Goal: Task Accomplishment & Management: Use online tool/utility

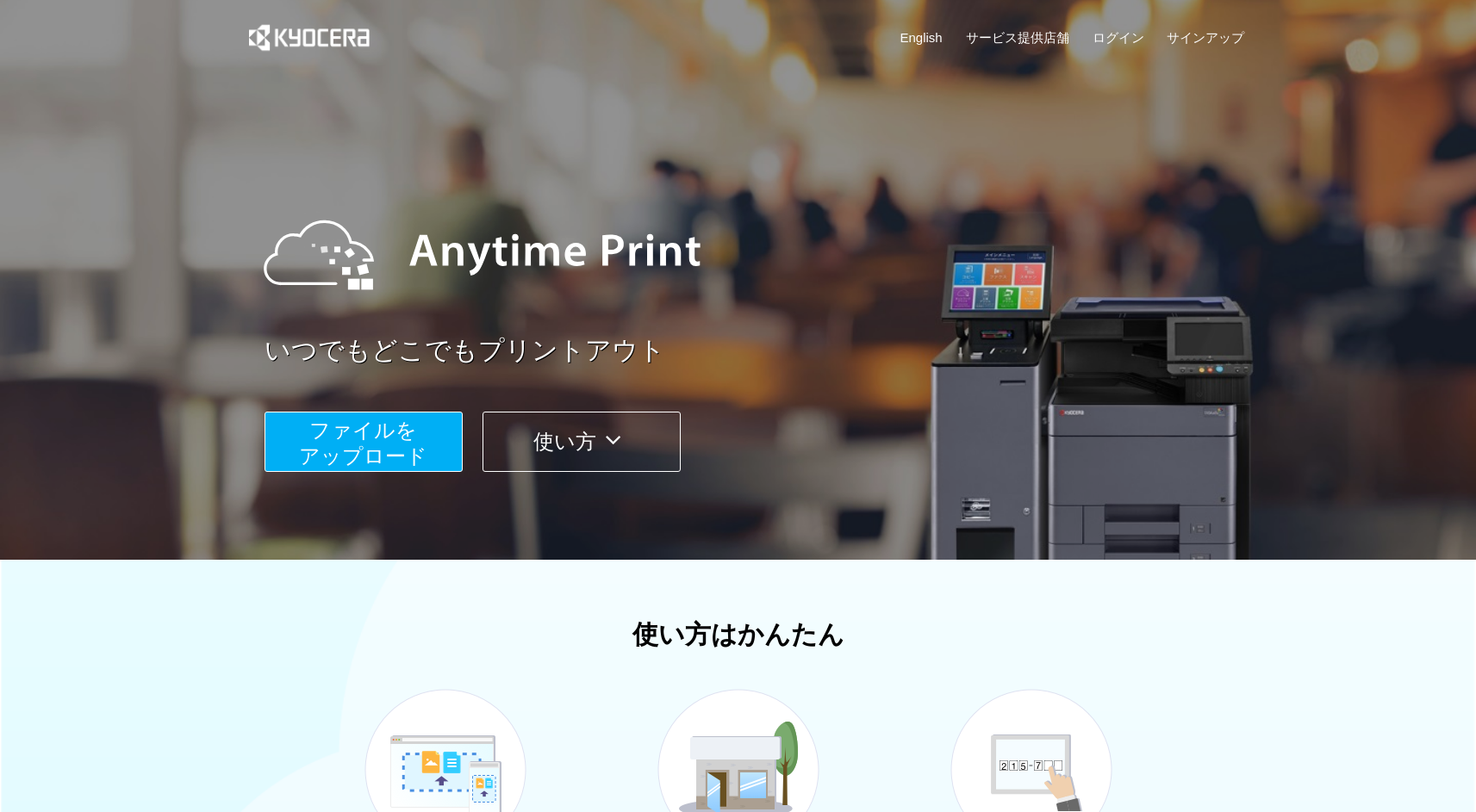
click at [372, 457] on span "ファイルを ​​アップロード" at bounding box center [363, 443] width 128 height 49
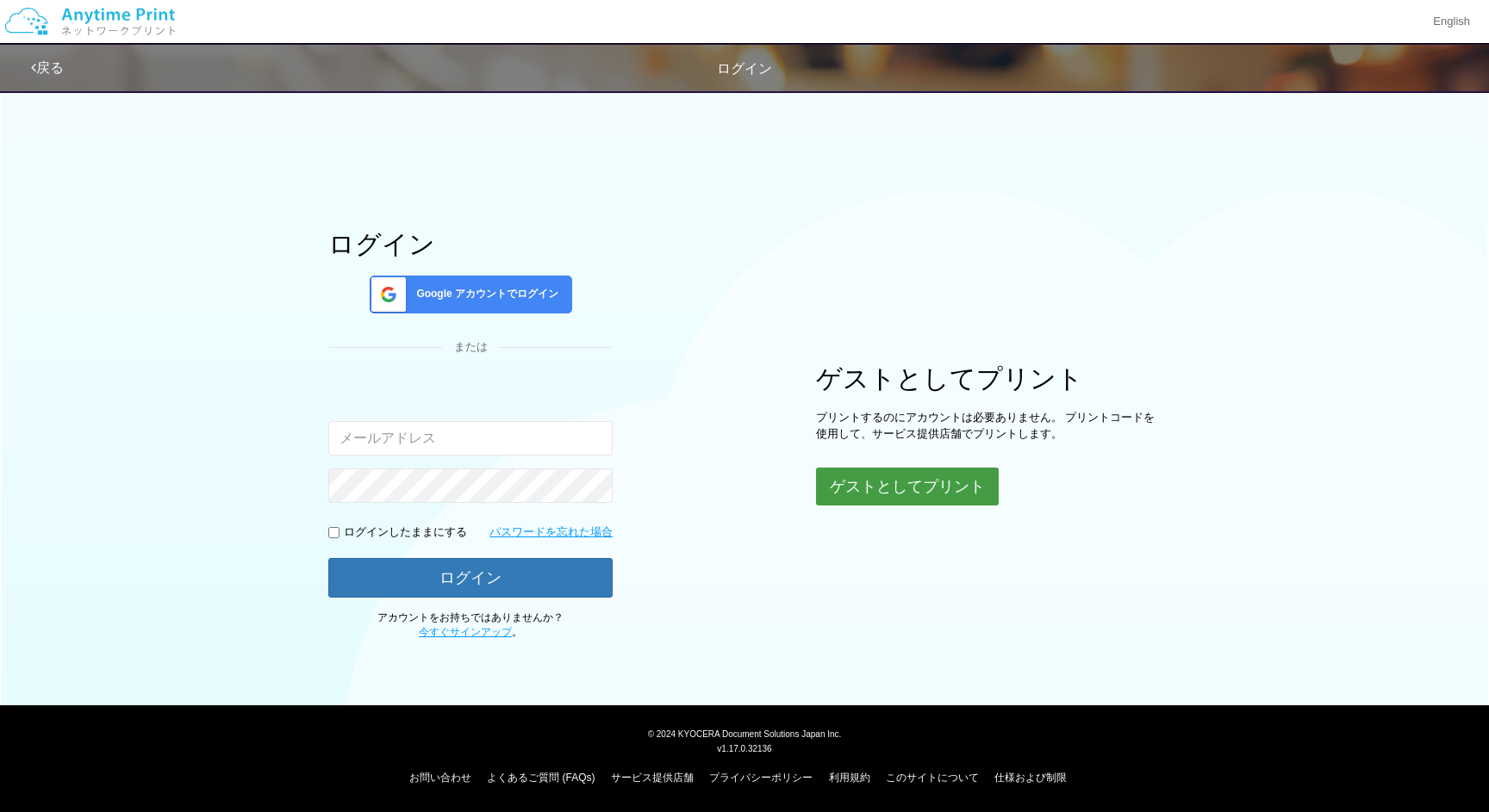
click at [834, 476] on button "ゲストとしてプリント" at bounding box center [907, 487] width 183 height 38
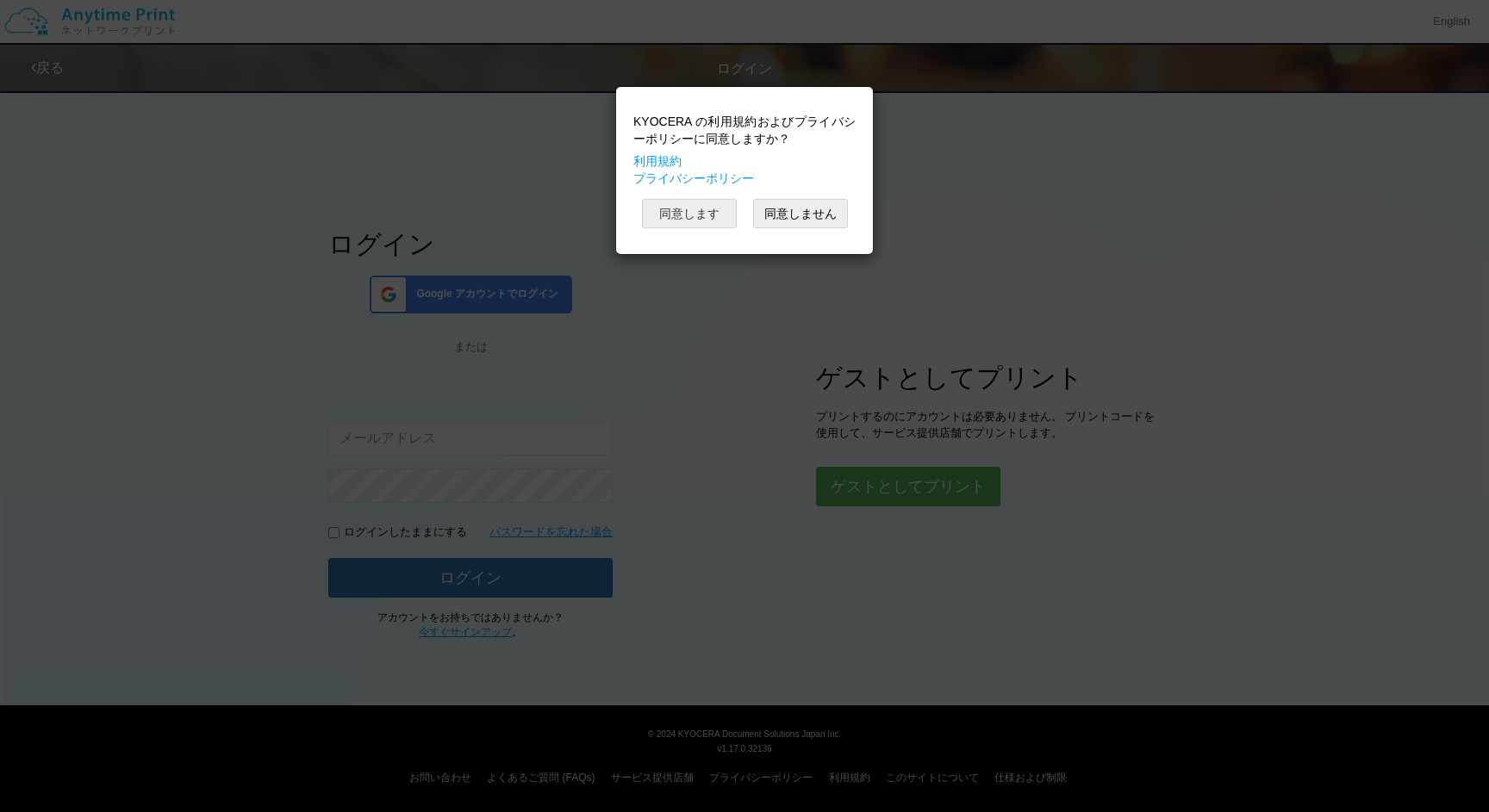
click at [700, 211] on button "同意します" at bounding box center [689, 213] width 95 height 29
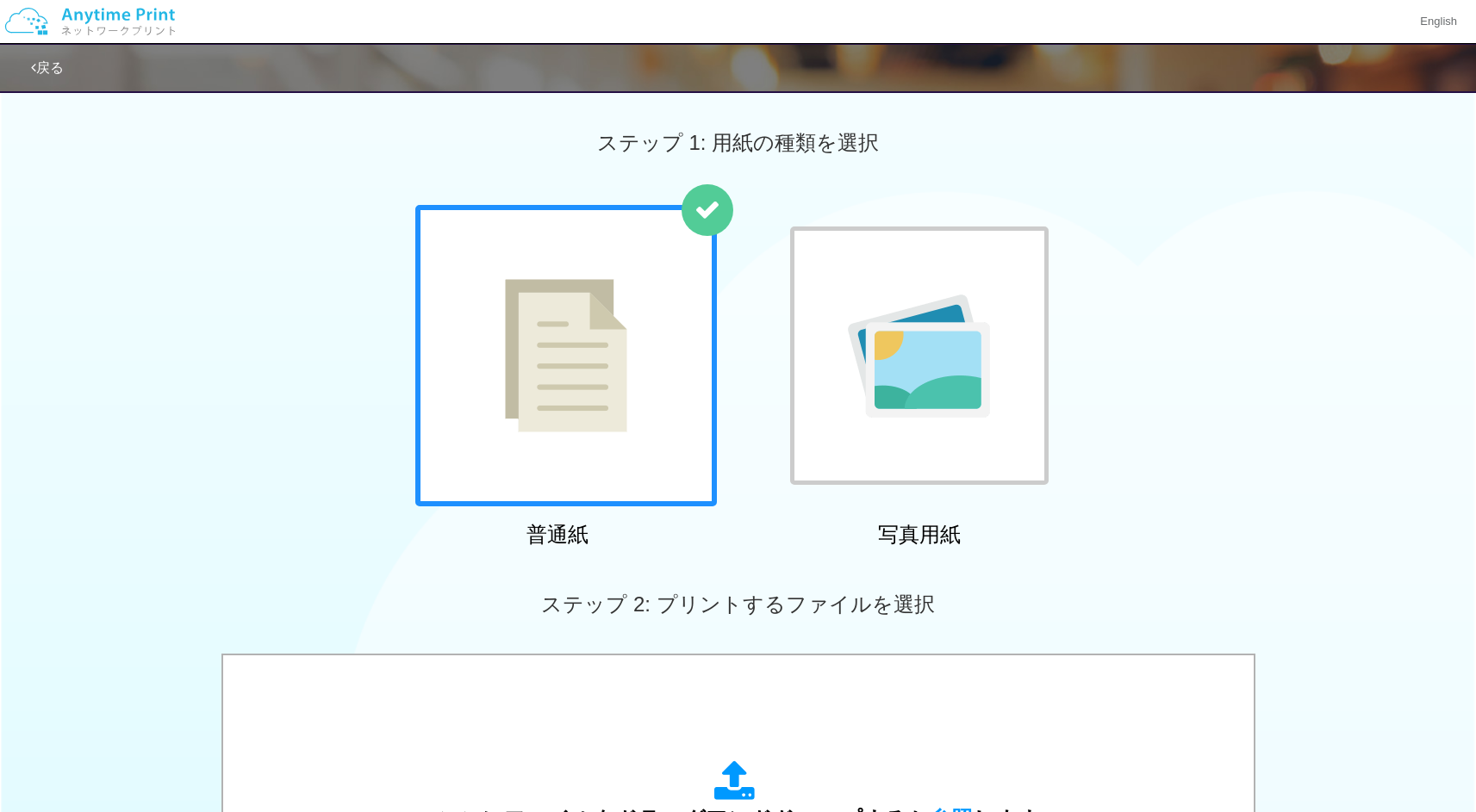
click at [594, 367] on img at bounding box center [565, 356] width 122 height 153
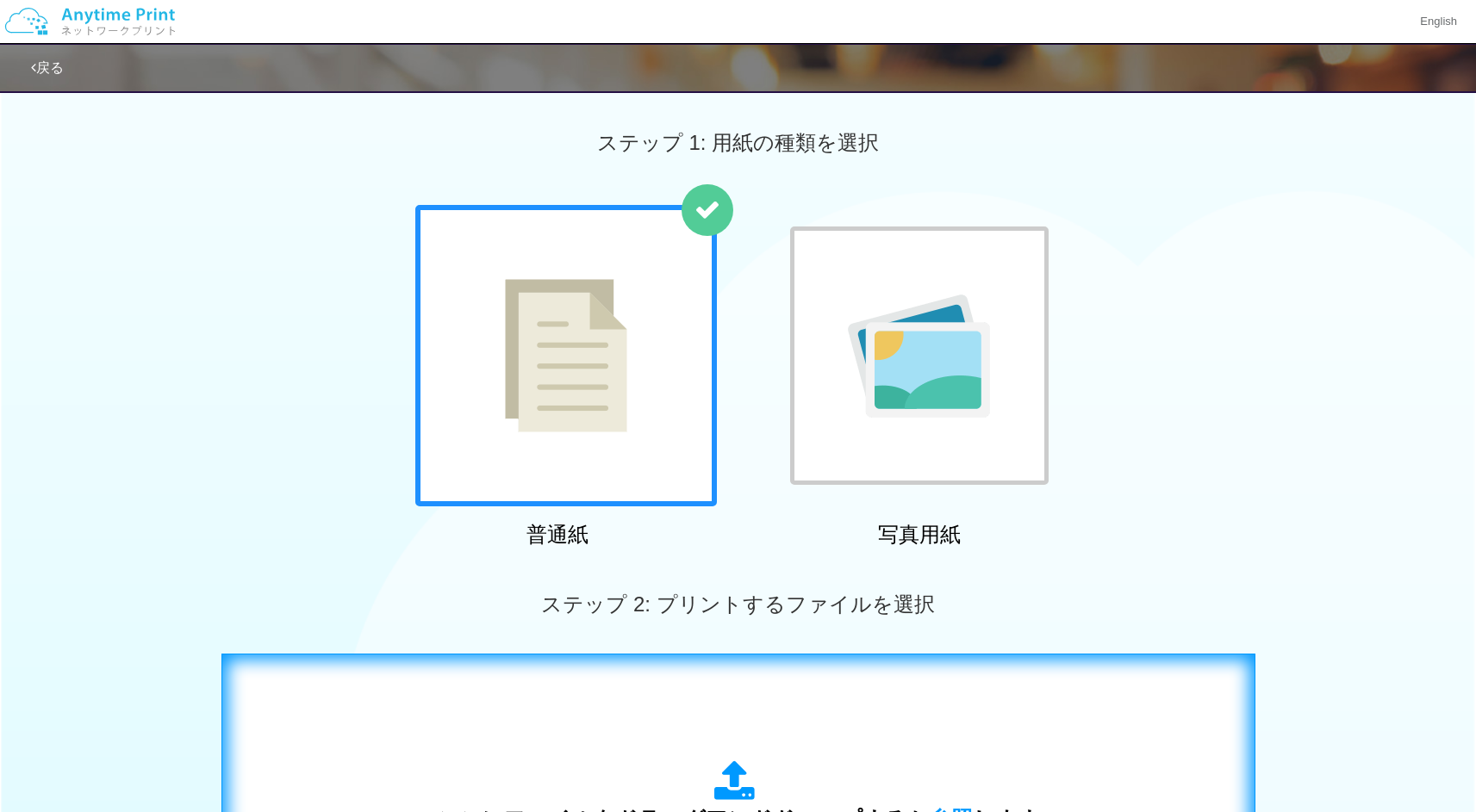
click at [732, 654] on div "ここにファイルをドラッグアンドドロップするか 参照 します アップロード: 1 個の JPG ファイル、または 1 個の PDF ファイル (上限 50 ペー…" at bounding box center [738, 827] width 1035 height 348
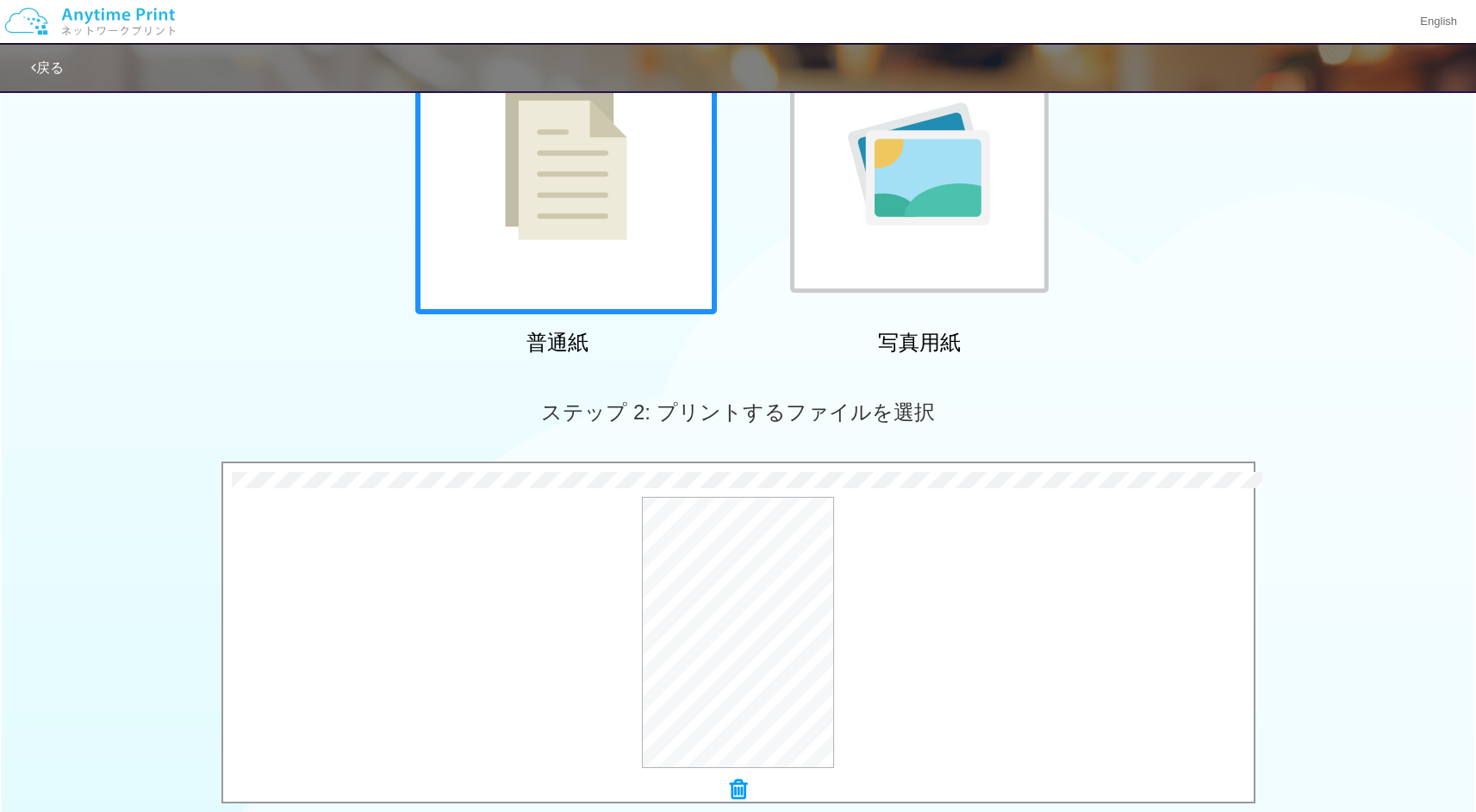
scroll to position [498, 0]
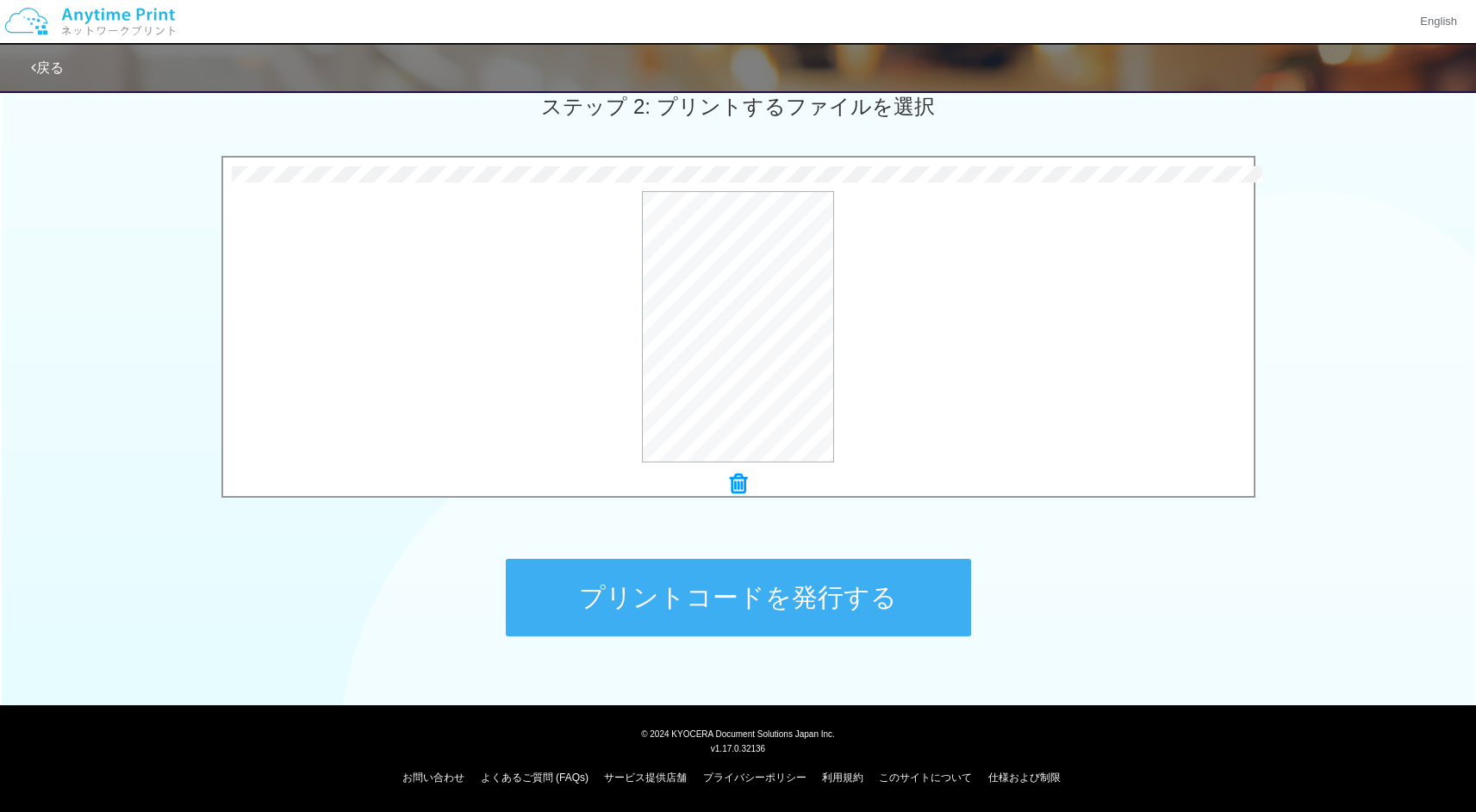
click at [779, 585] on button "プリントコードを発行する" at bounding box center [738, 597] width 466 height 78
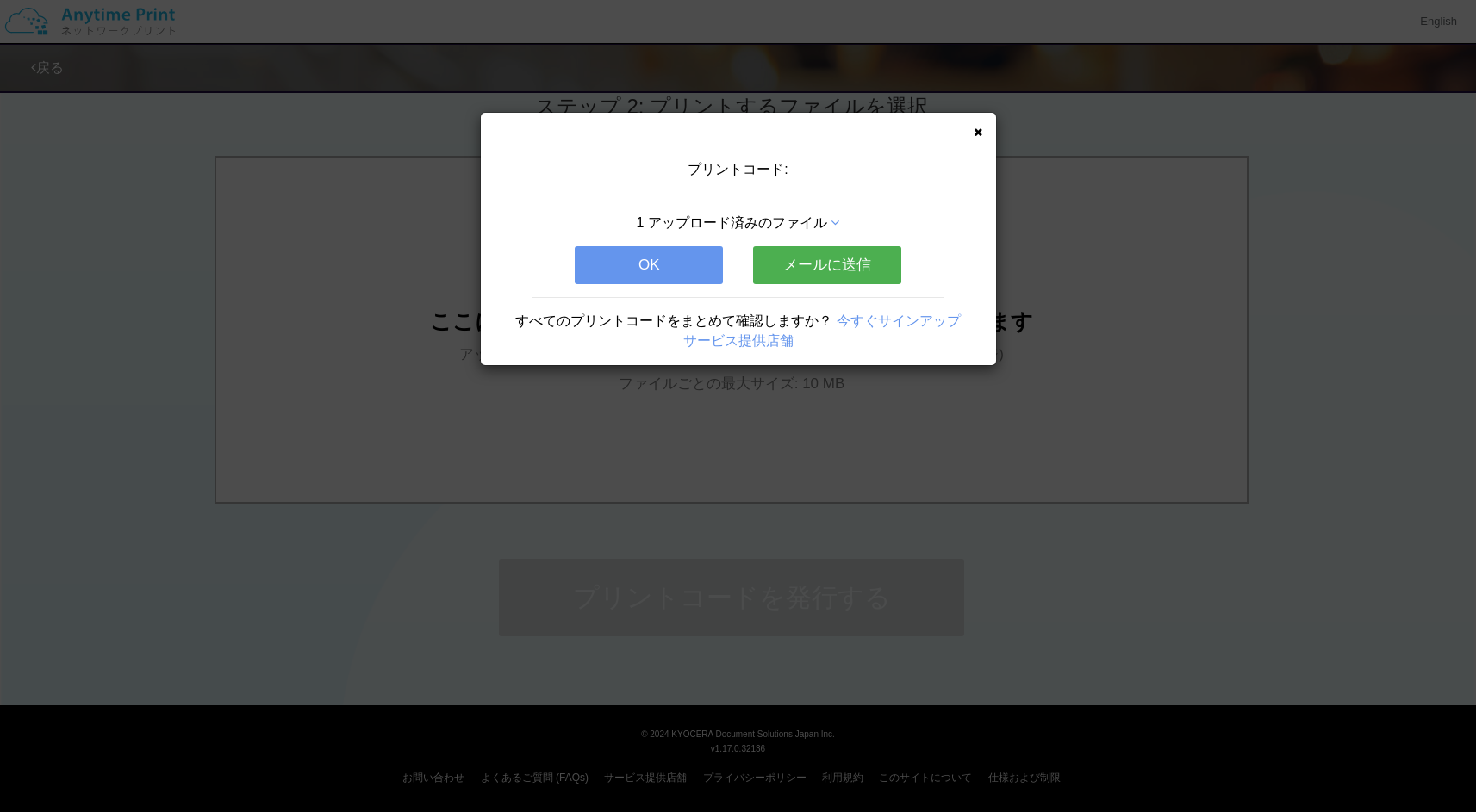
scroll to position [0, 0]
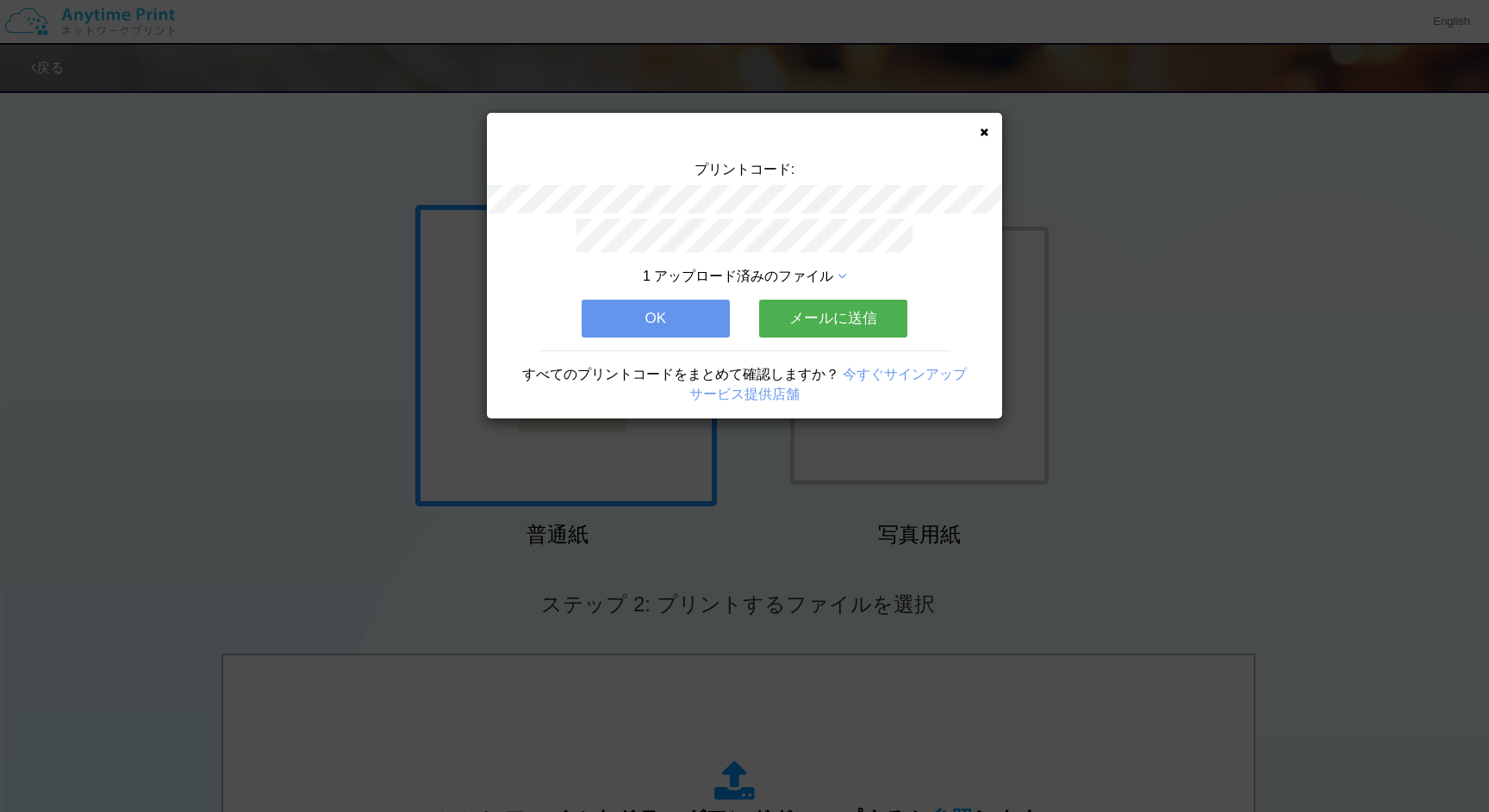
click at [777, 185] on div "プリントコード:" at bounding box center [744, 190] width 515 height 59
click at [697, 320] on button "OK" at bounding box center [655, 318] width 148 height 38
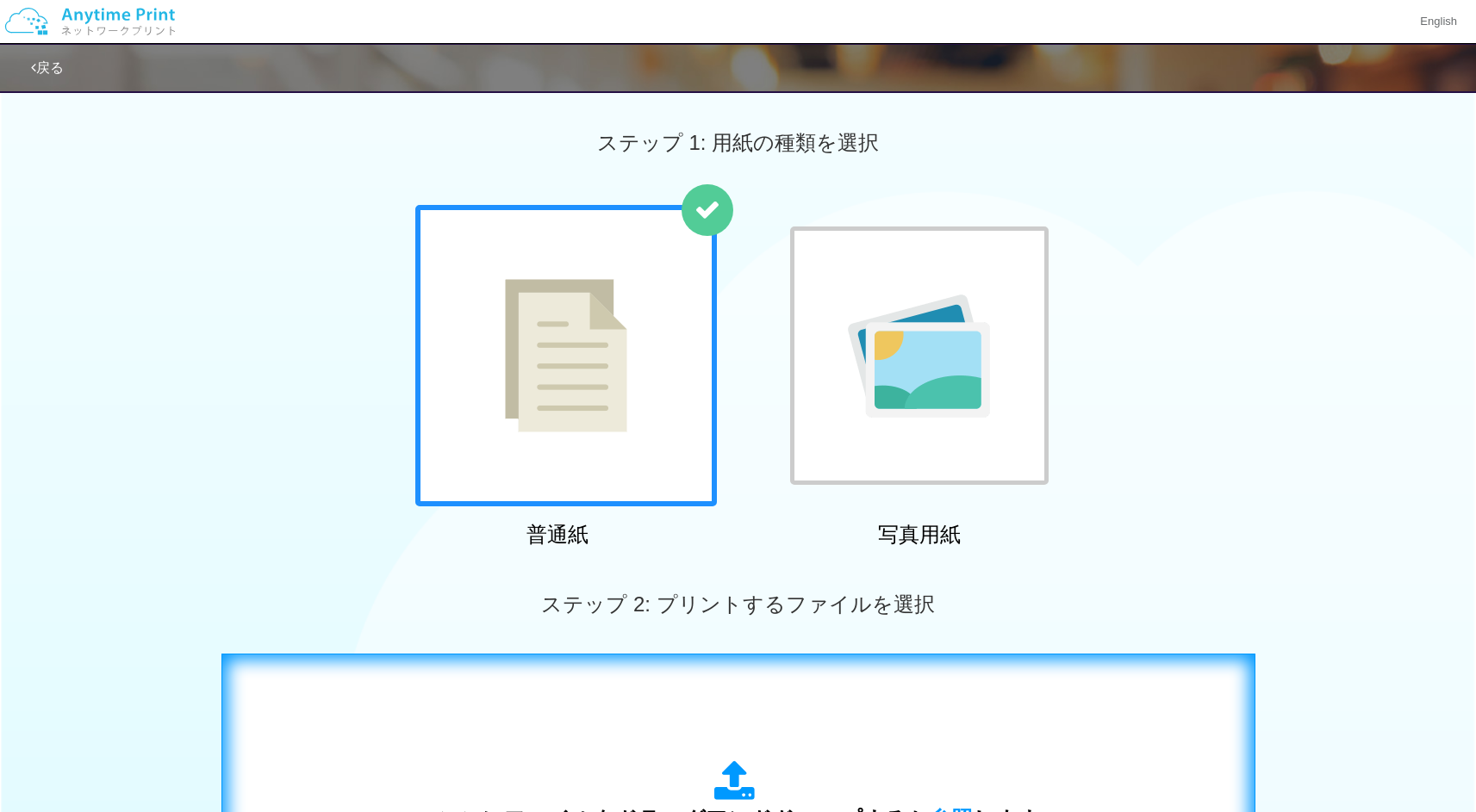
click at [777, 760] on div "ここにファイルをドラッグアンドドロップするか 参照 します アップロード: 1 個の JPG ファイル、または 1 個の PDF ファイル (上限 50 ペー…" at bounding box center [738, 827] width 603 height 135
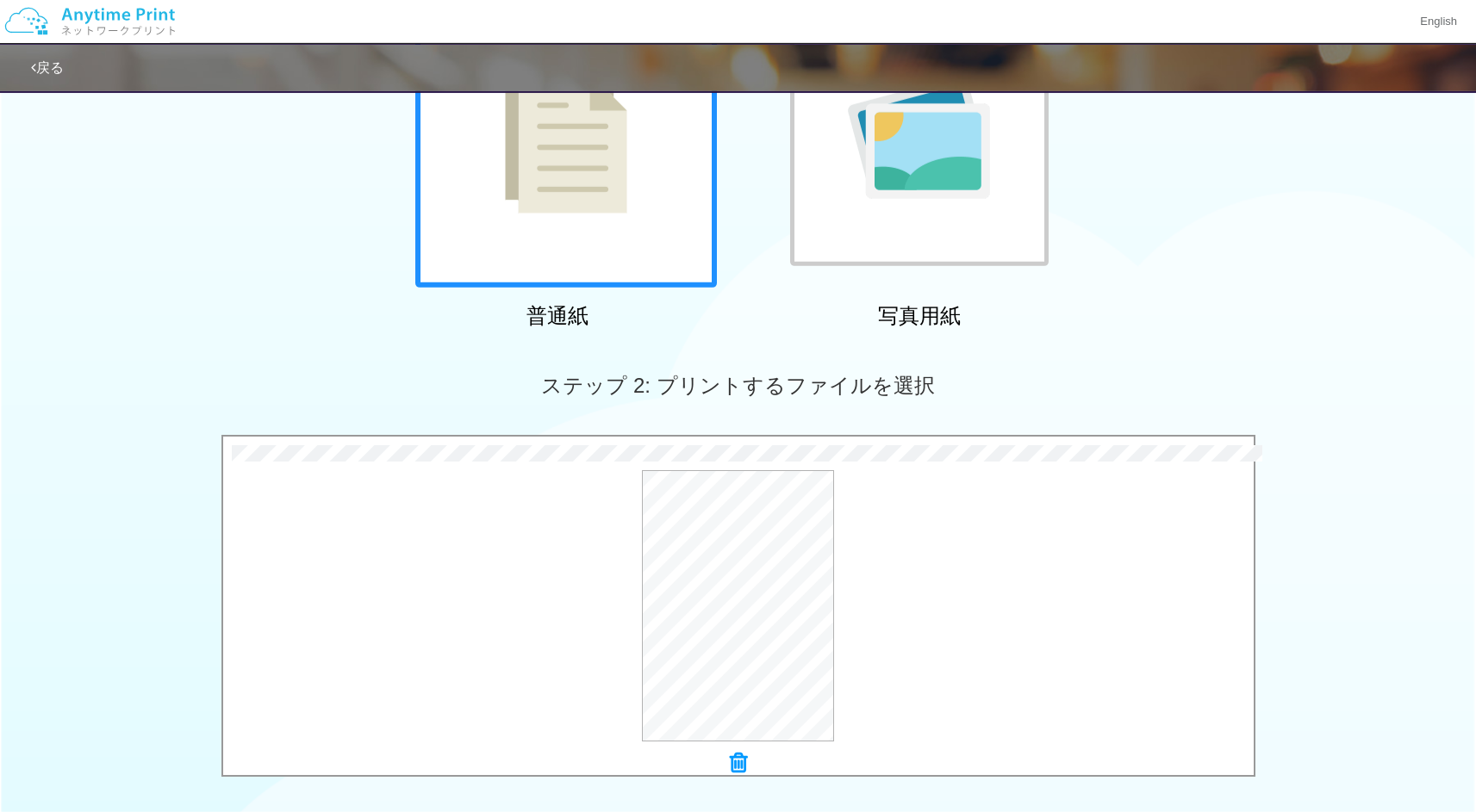
scroll to position [386, 0]
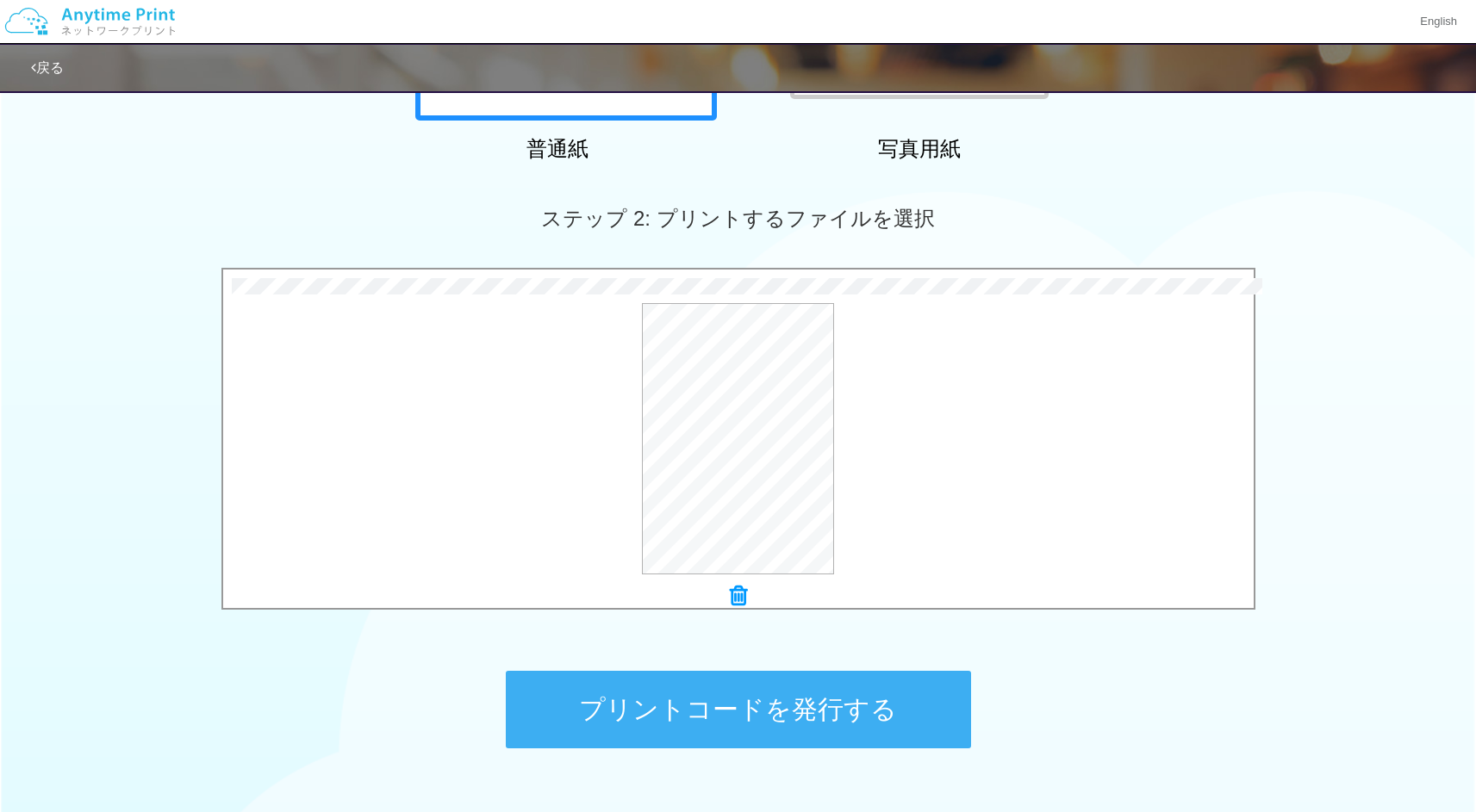
click at [774, 703] on button "プリントコードを発行する" at bounding box center [738, 709] width 466 height 78
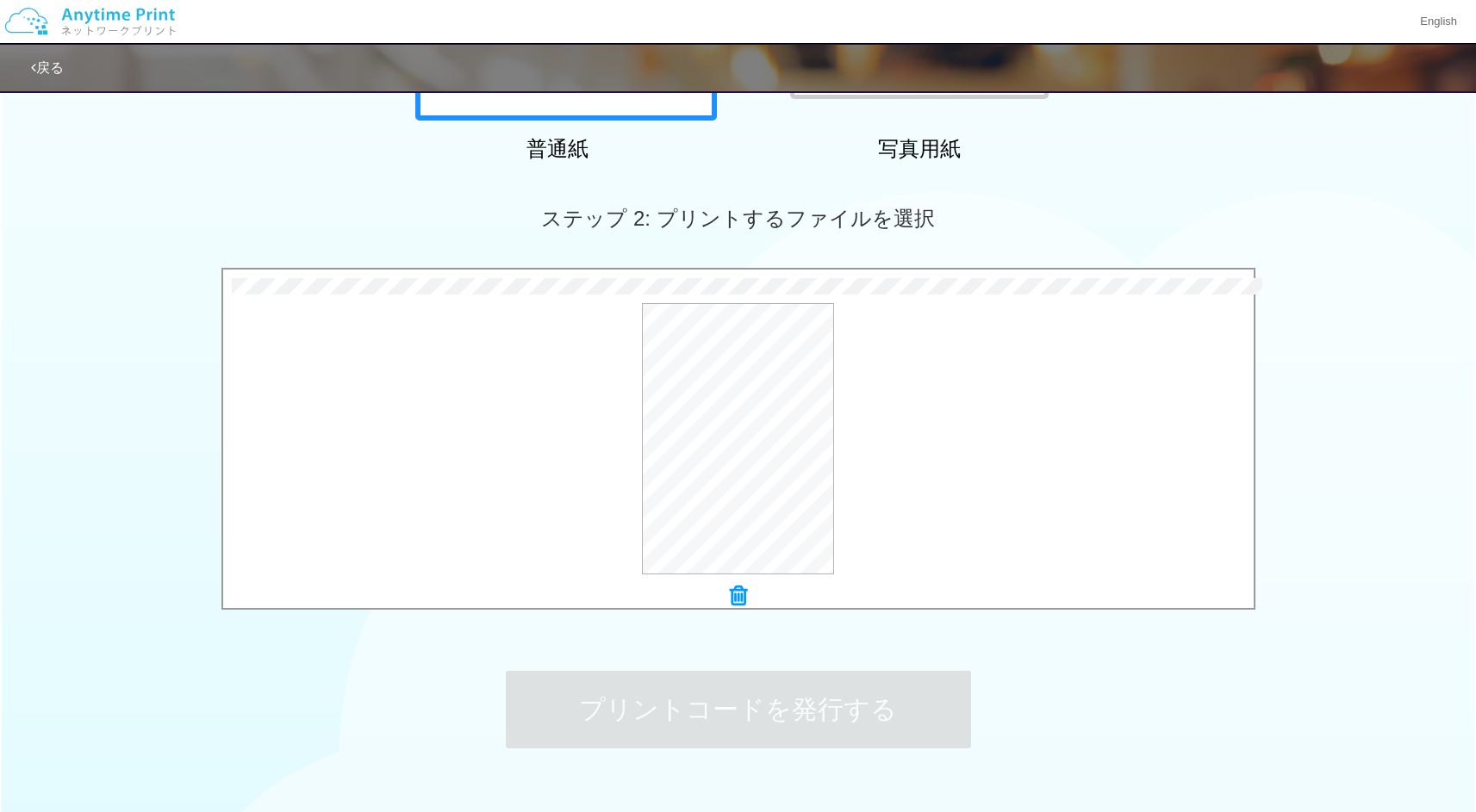
scroll to position [0, 0]
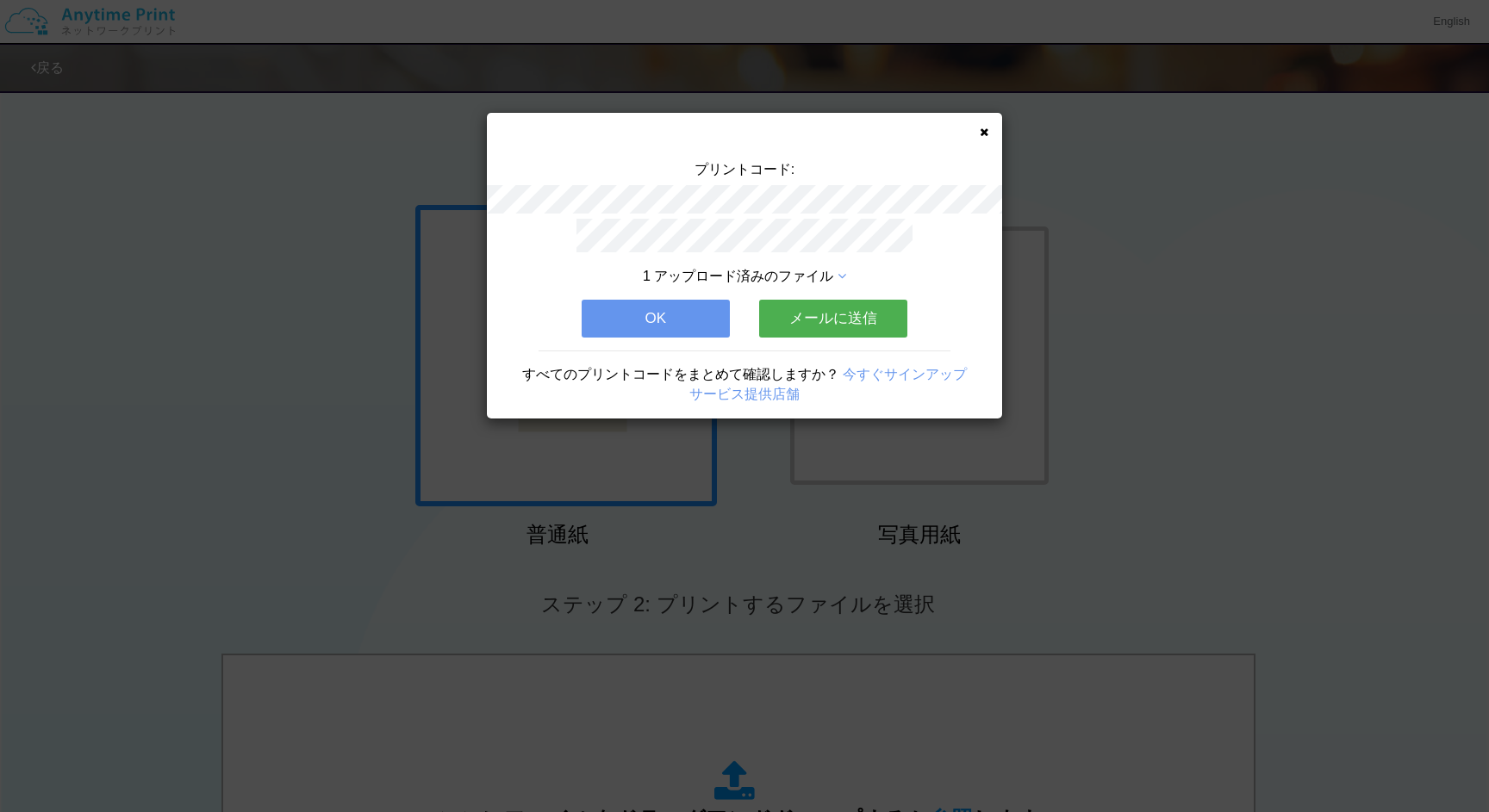
click at [982, 129] on div "プリントコード: 1 アップロード済みのファイル OK メールに送信 すべてのプリントコードをまとめて確認しますか？ 今すぐサインアップ サービス提供店舗" at bounding box center [744, 266] width 517 height 308
click at [983, 130] on icon at bounding box center [984, 132] width 9 height 12
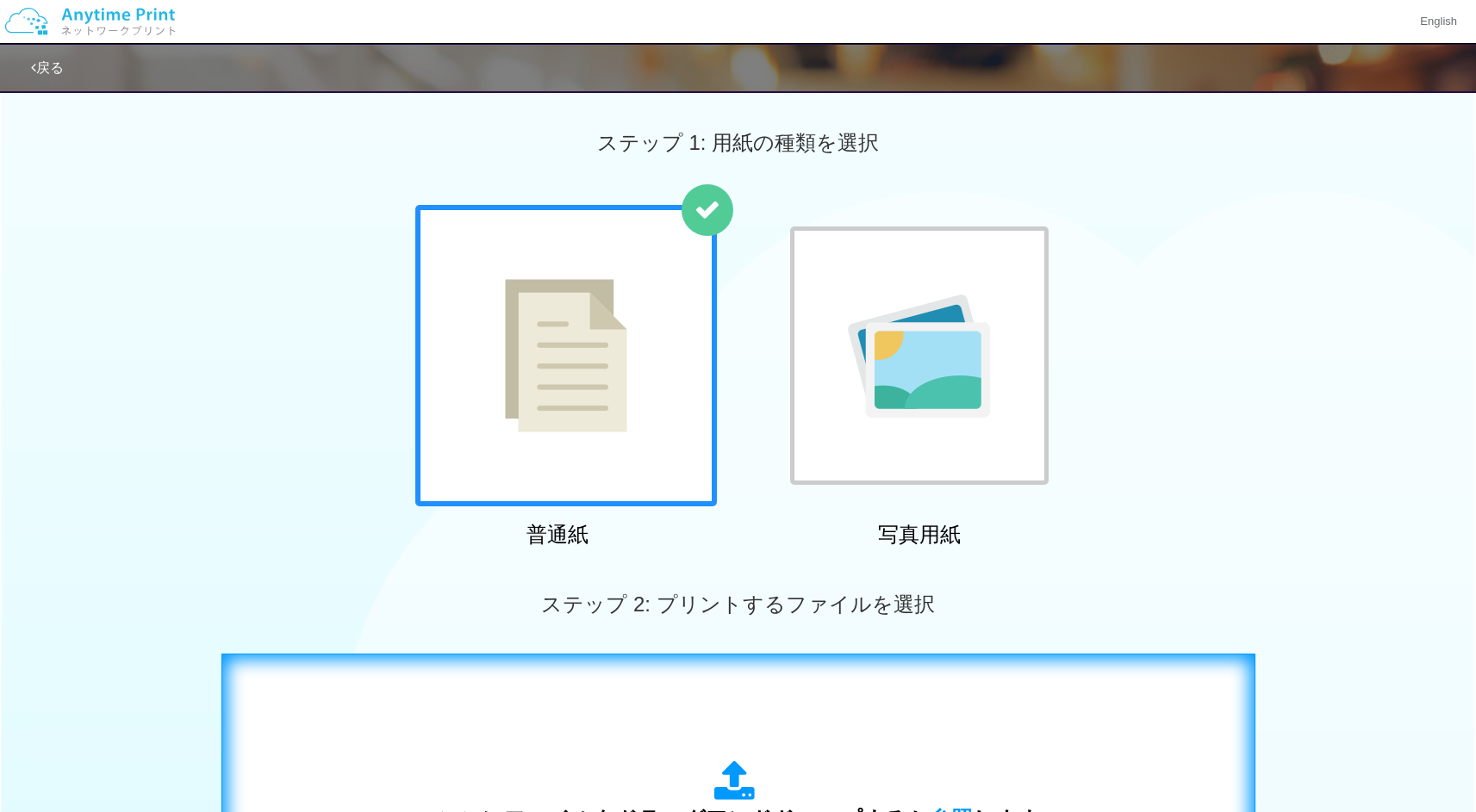
click at [766, 775] on div "ここにファイルをドラッグアンドドロップするか 参照 します アップロード: 1 個の JPG ファイル、または 1 個の PDF ファイル (上限 50 ペー…" at bounding box center [738, 827] width 603 height 135
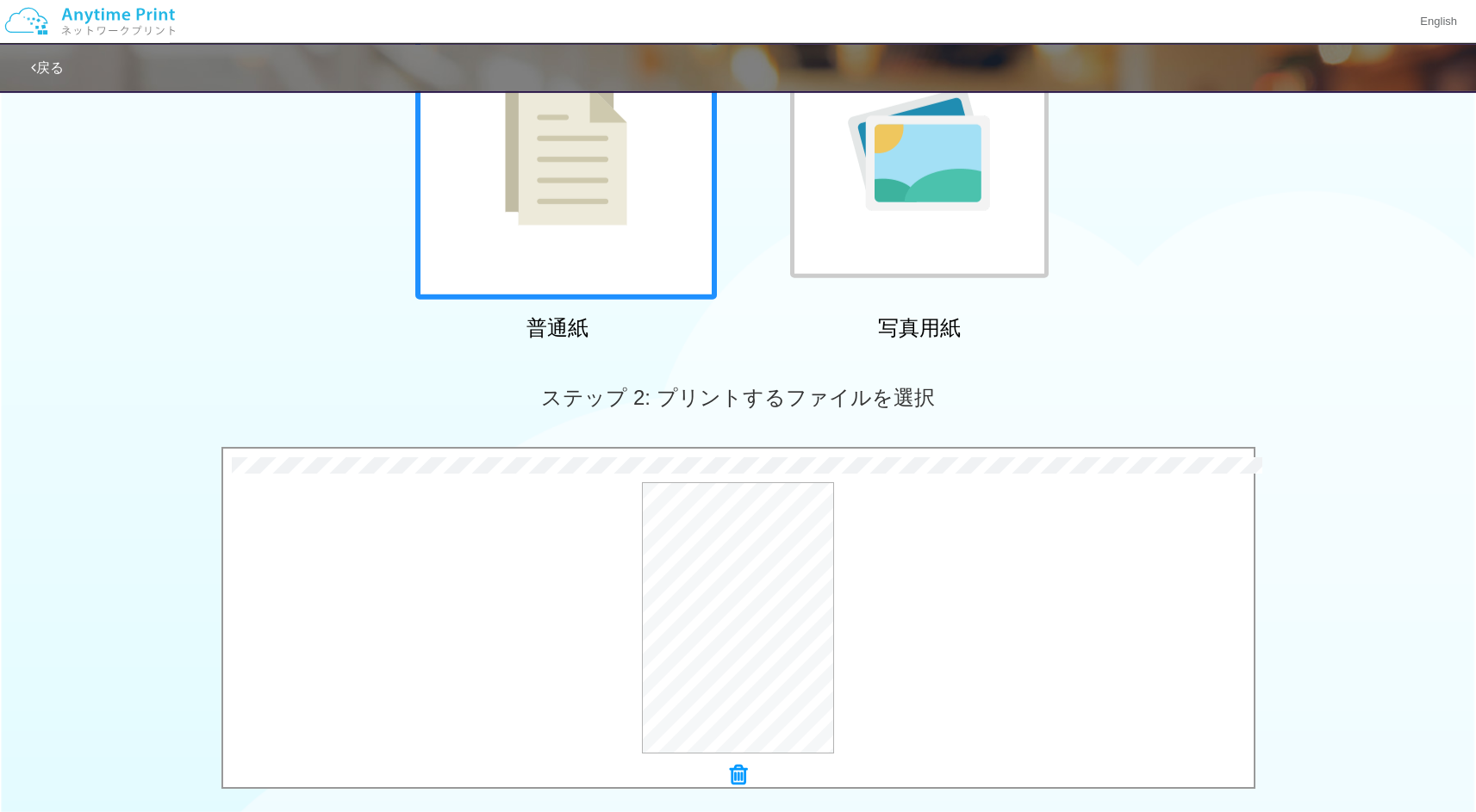
scroll to position [498, 0]
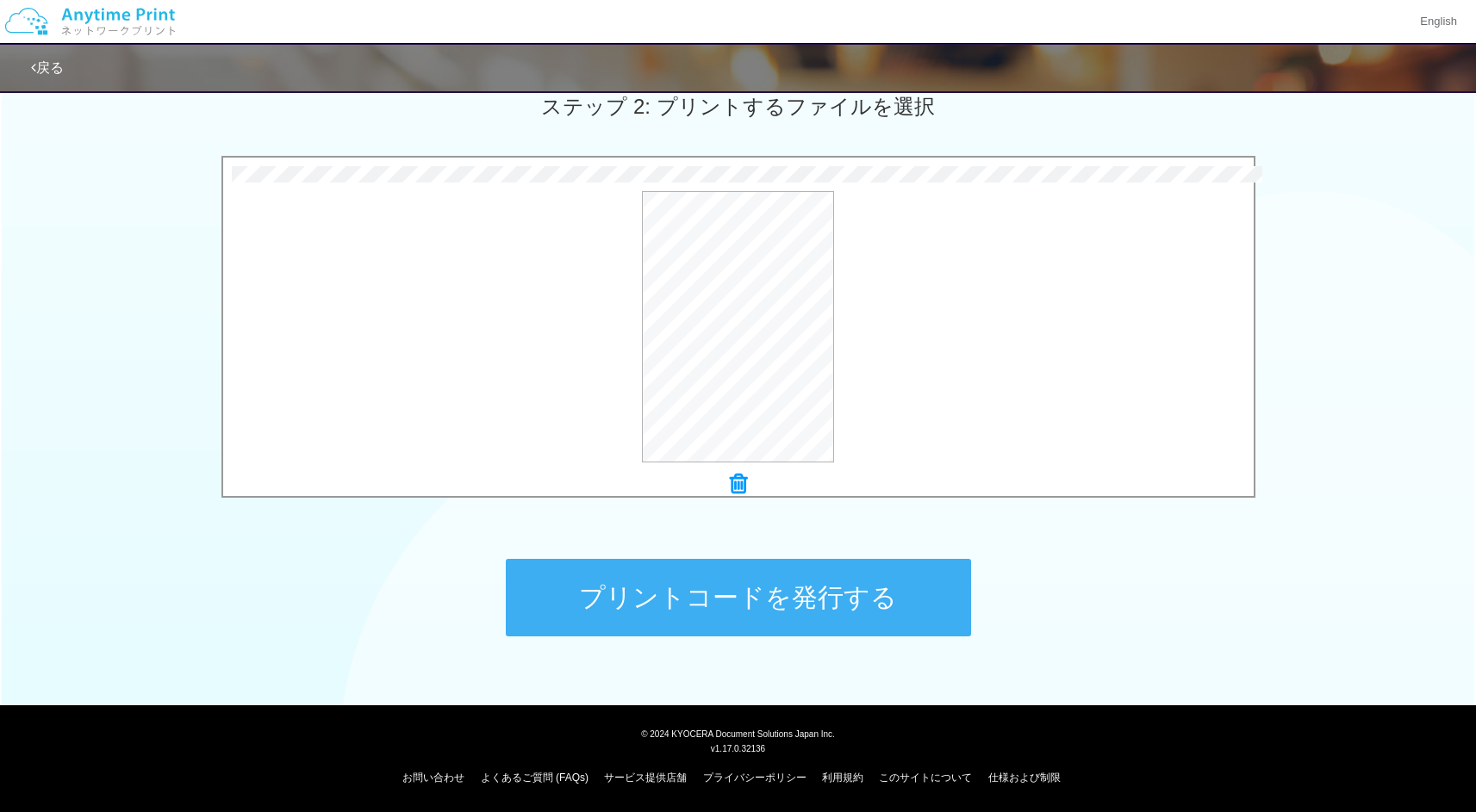
click at [822, 621] on button "プリントコードを発行する" at bounding box center [738, 597] width 466 height 78
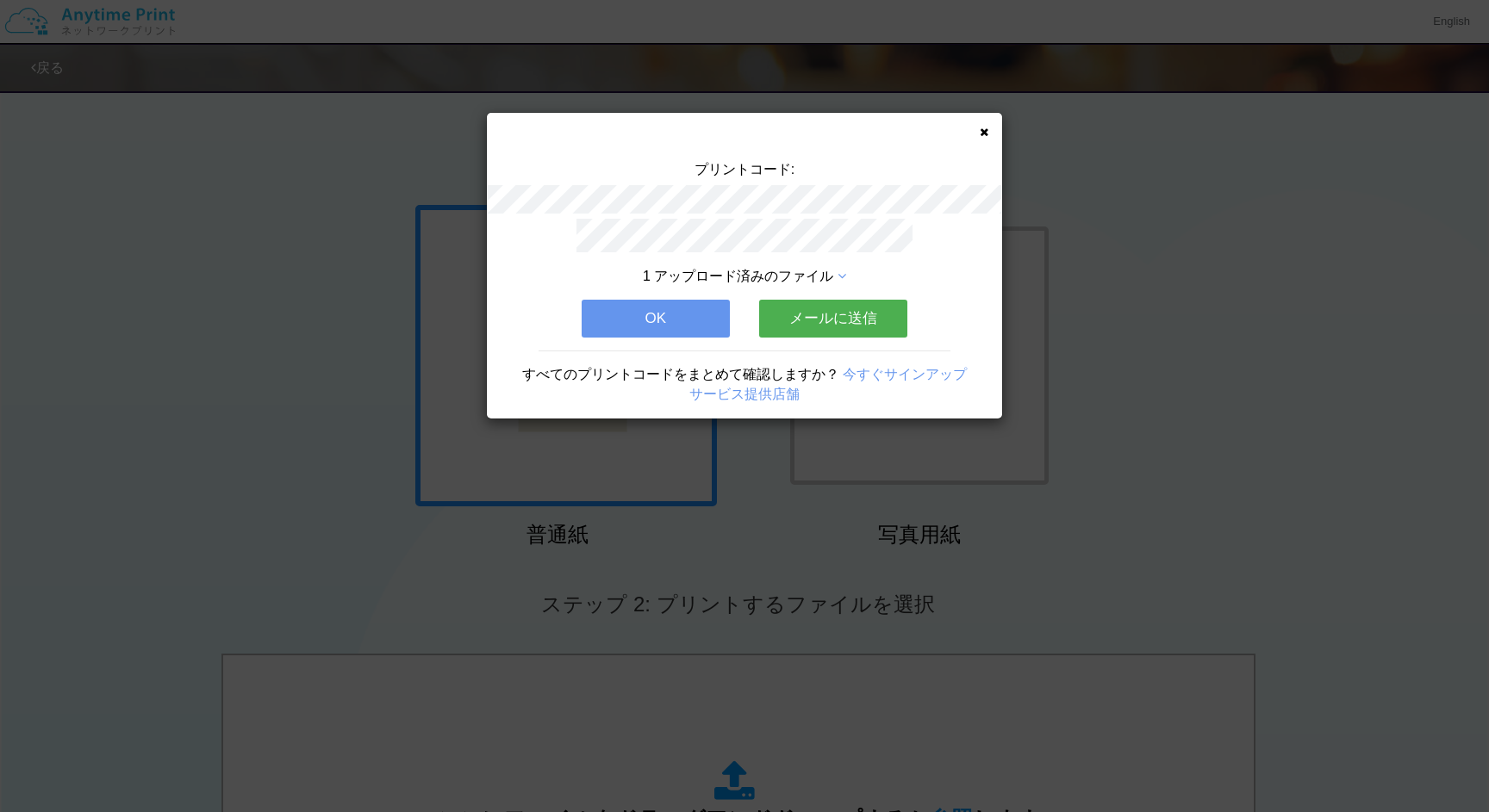
click at [766, 184] on div "プリントコード:" at bounding box center [744, 190] width 515 height 59
click at [984, 133] on icon at bounding box center [984, 132] width 9 height 12
